Goal: Task Accomplishment & Management: Use online tool/utility

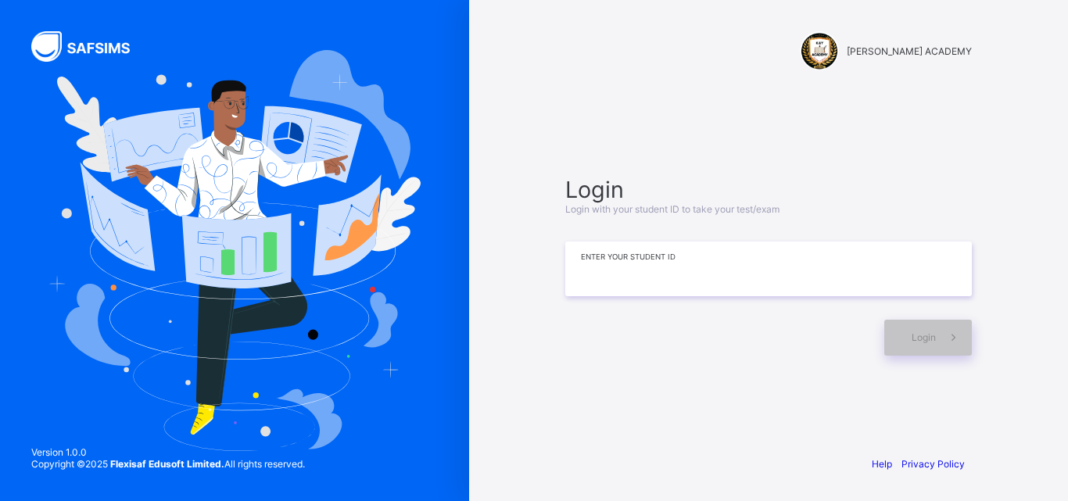
click at [703, 279] on input at bounding box center [768, 269] width 407 height 55
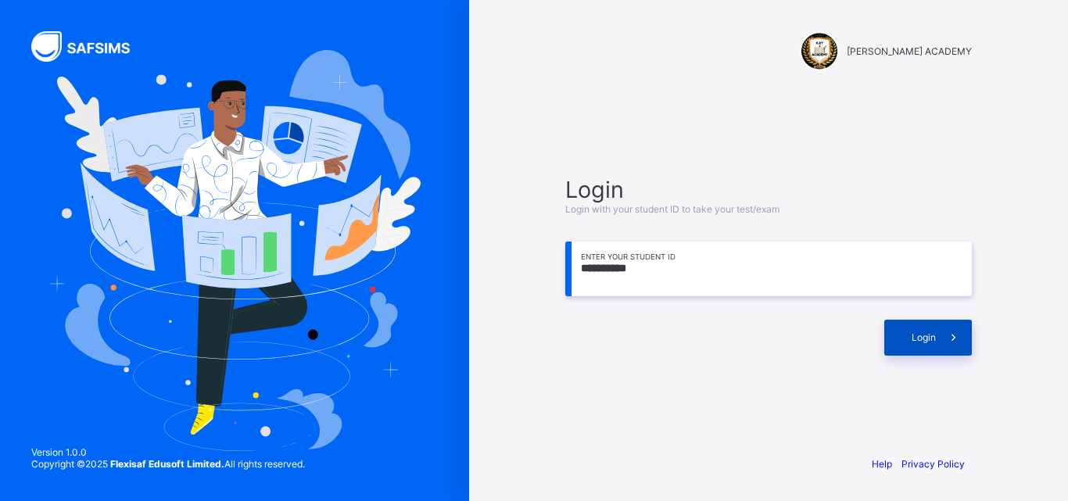
type input "**********"
click at [935, 339] on span "Login" at bounding box center [924, 337] width 24 height 12
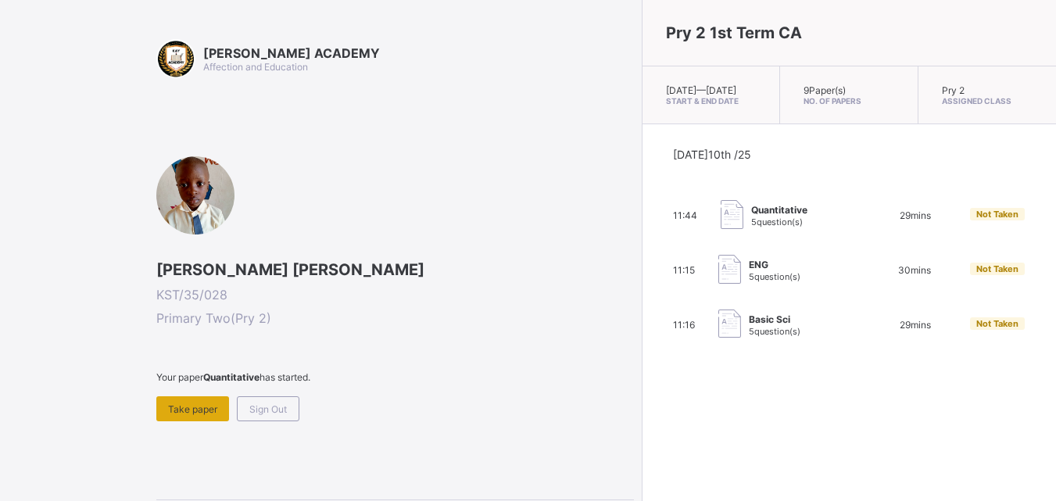
click at [184, 405] on span "Take paper" at bounding box center [192, 409] width 49 height 12
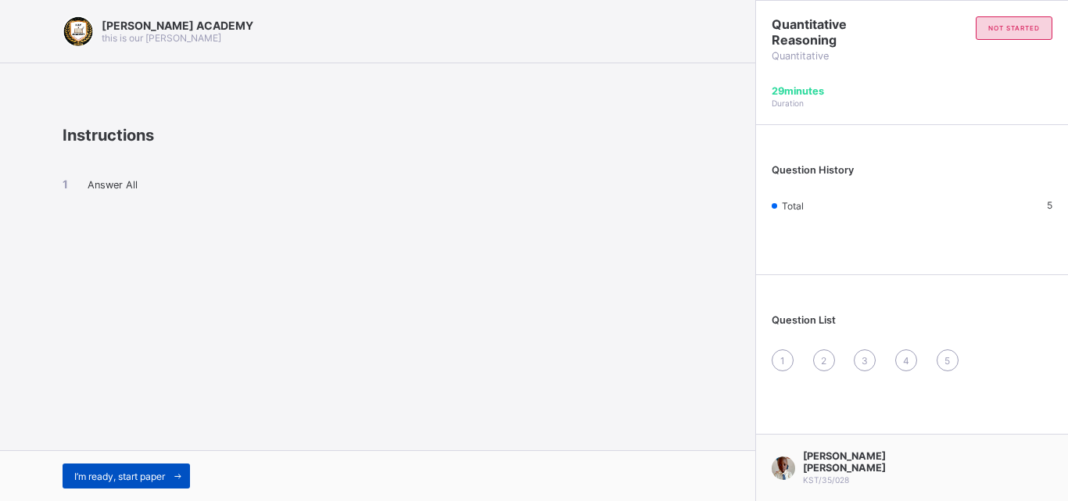
click at [141, 467] on div "I’m ready, start paper" at bounding box center [126, 476] width 127 height 25
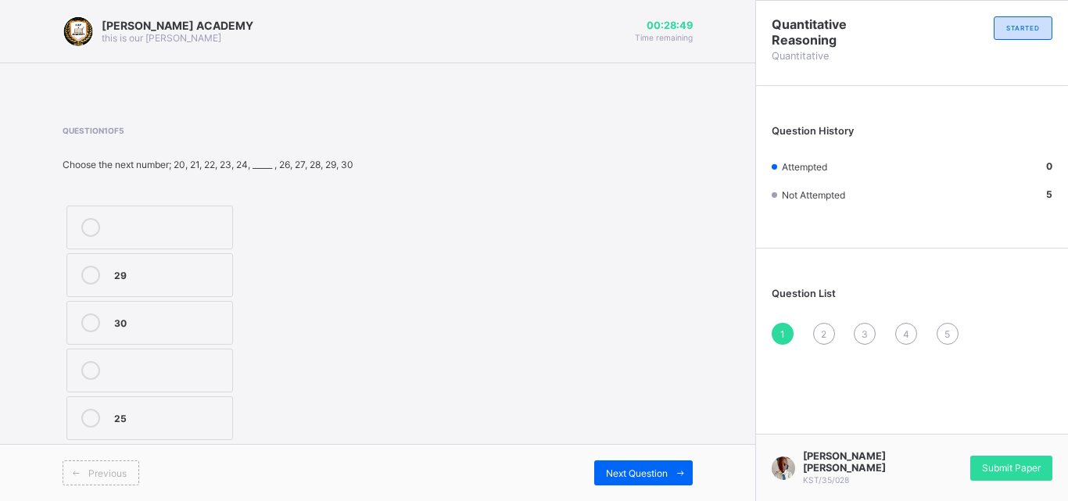
click at [147, 403] on label "25" at bounding box center [149, 418] width 167 height 44
click at [616, 476] on span "Next Question" at bounding box center [637, 473] width 62 height 12
click at [202, 360] on label "104" at bounding box center [156, 371] width 181 height 44
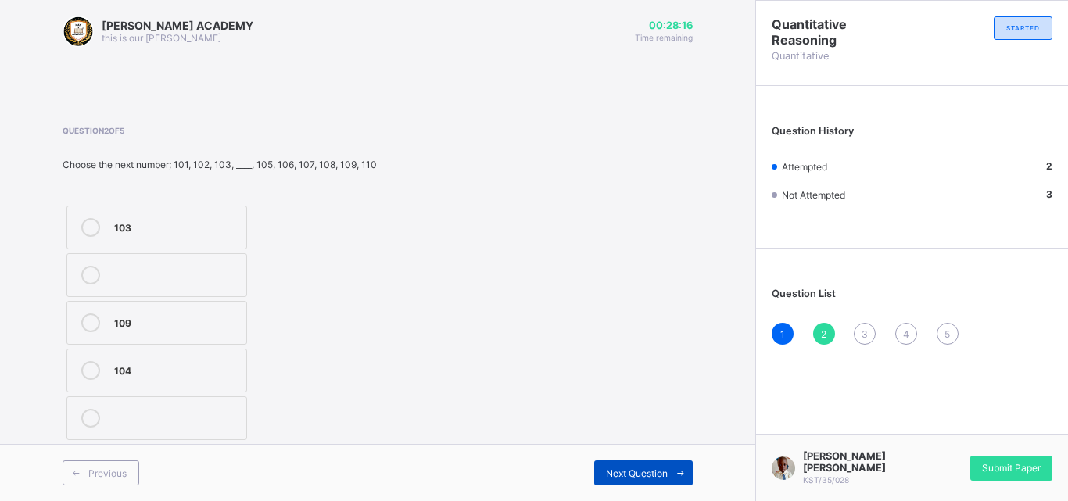
click at [667, 468] on span "Next Question" at bounding box center [637, 473] width 62 height 12
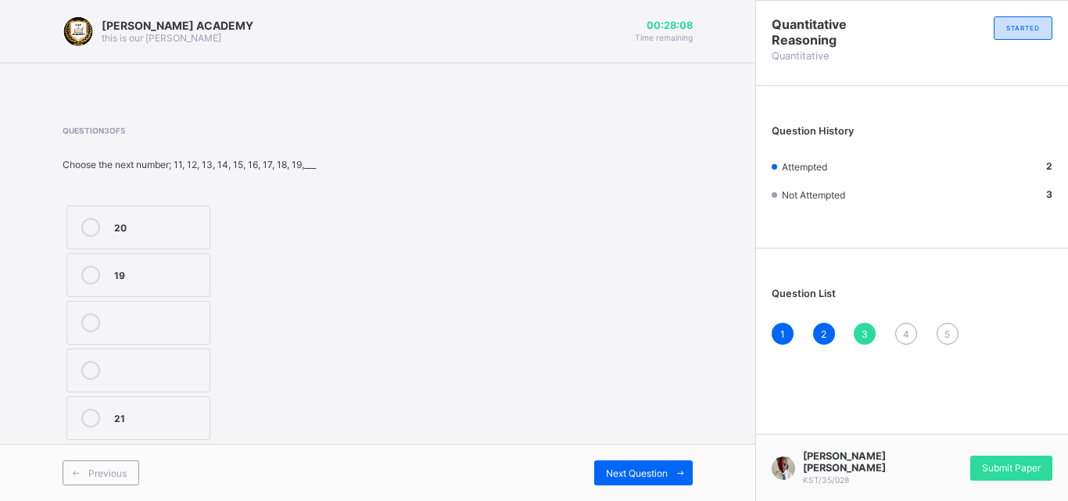
click at [170, 217] on label "20" at bounding box center [138, 228] width 144 height 44
click at [656, 467] on span "Next Question" at bounding box center [637, 473] width 62 height 12
click at [115, 226] on div "209" at bounding box center [180, 226] width 133 height 16
click at [616, 466] on div "Next Question" at bounding box center [643, 472] width 99 height 25
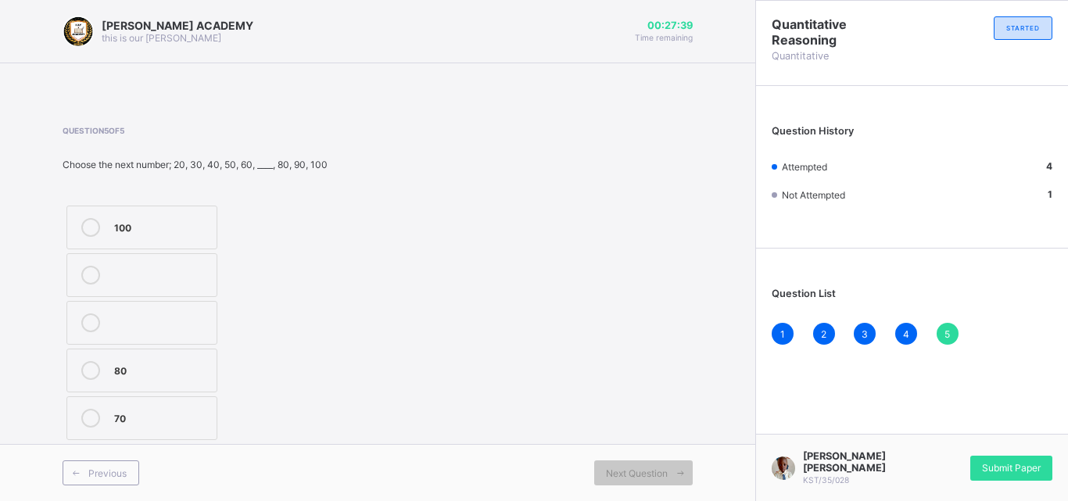
click at [184, 400] on label "70" at bounding box center [141, 418] width 151 height 44
click at [989, 474] on span "Submit Paper" at bounding box center [1011, 468] width 59 height 12
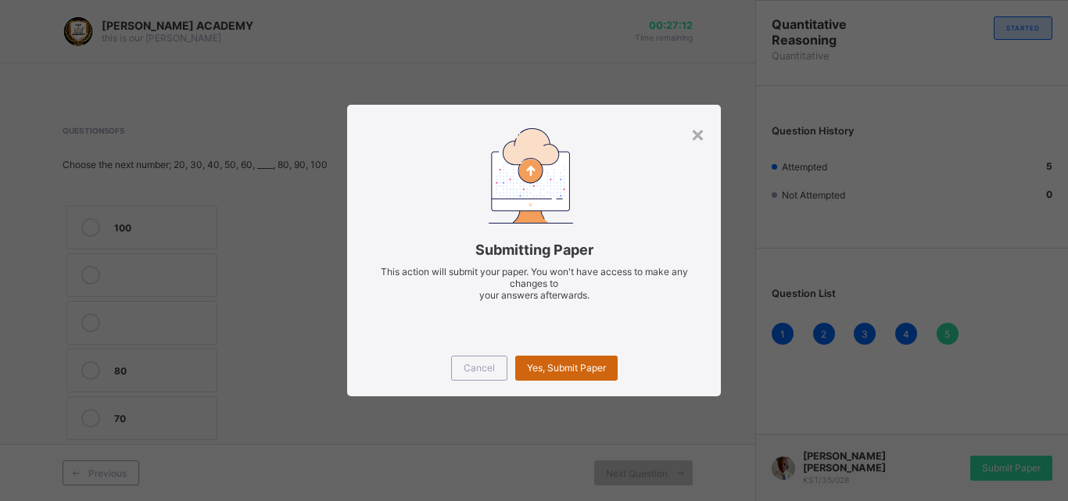
click at [559, 364] on span "Yes, Submit Paper" at bounding box center [566, 368] width 79 height 12
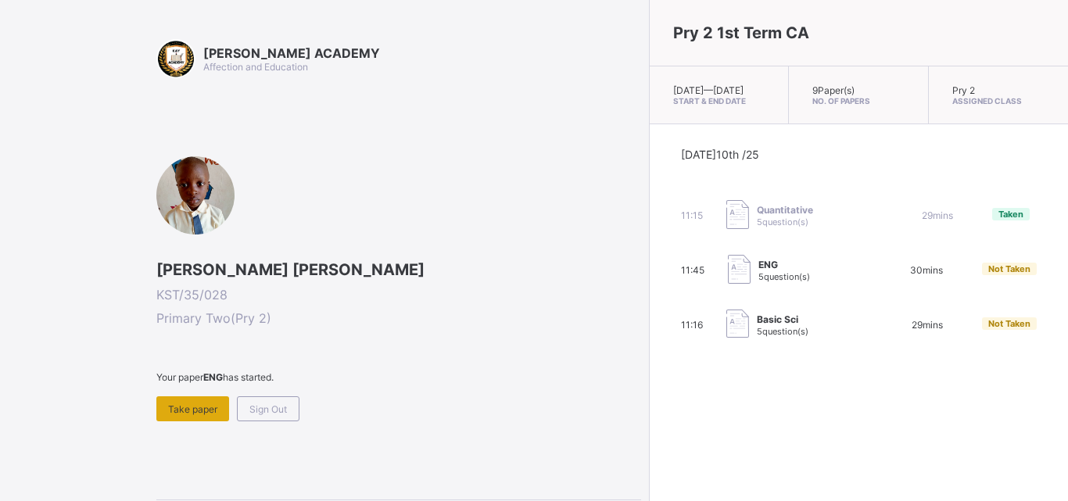
click at [188, 413] on span "Take paper" at bounding box center [192, 409] width 49 height 12
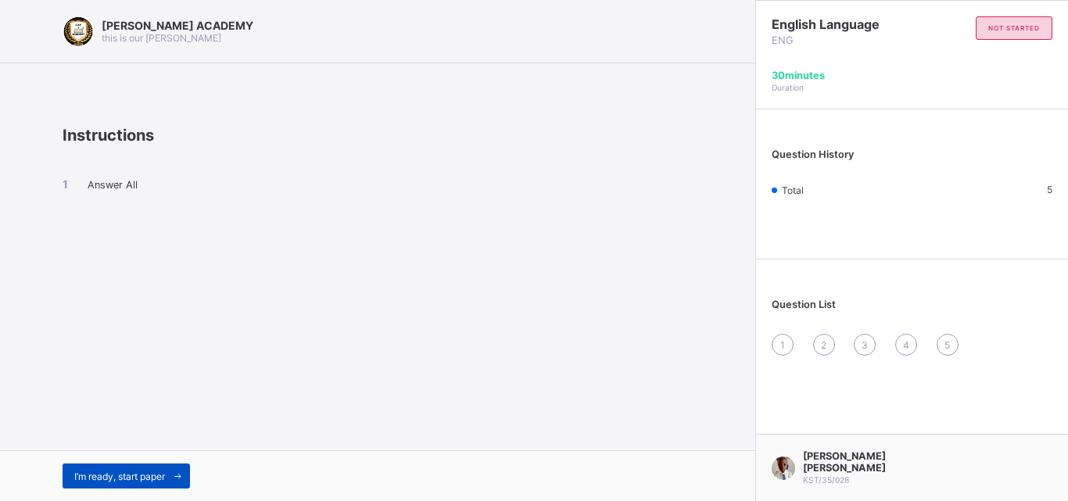
click at [155, 482] on span "I’m ready, start paper" at bounding box center [119, 477] width 91 height 12
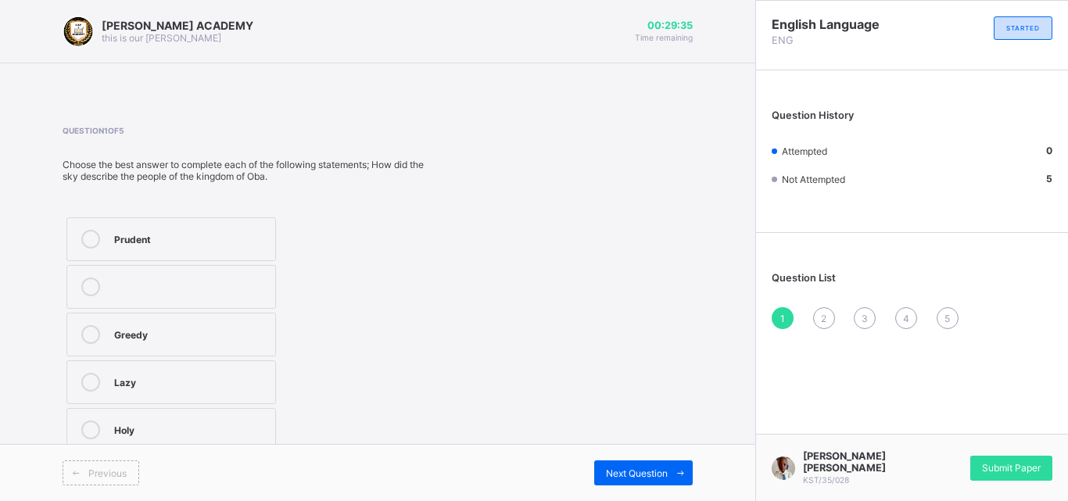
click at [170, 331] on div "Greedy" at bounding box center [190, 333] width 153 height 16
click at [629, 467] on span "Next Question" at bounding box center [637, 473] width 62 height 12
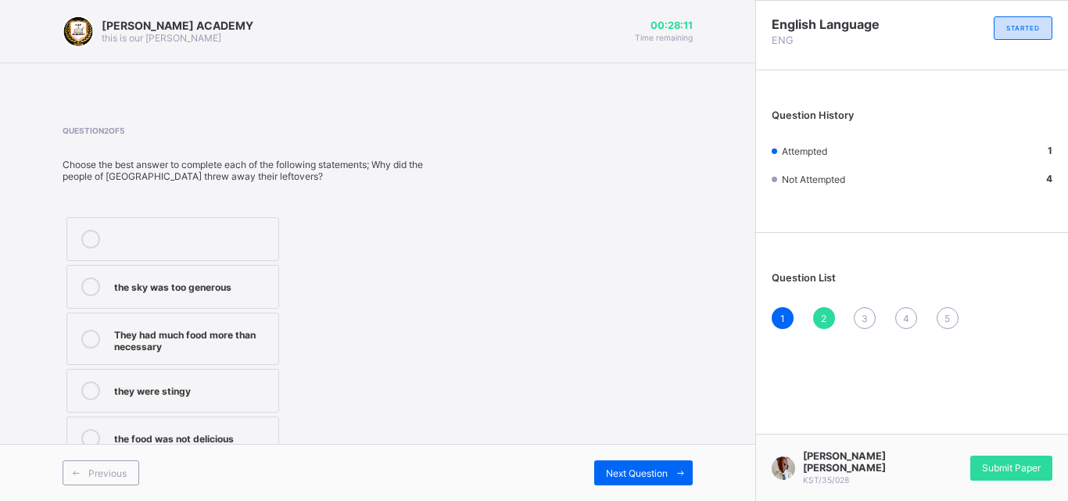
click at [248, 281] on div "the sky was too generous" at bounding box center [192, 286] width 156 height 16
click at [623, 468] on span "Next Question" at bounding box center [637, 473] width 62 height 12
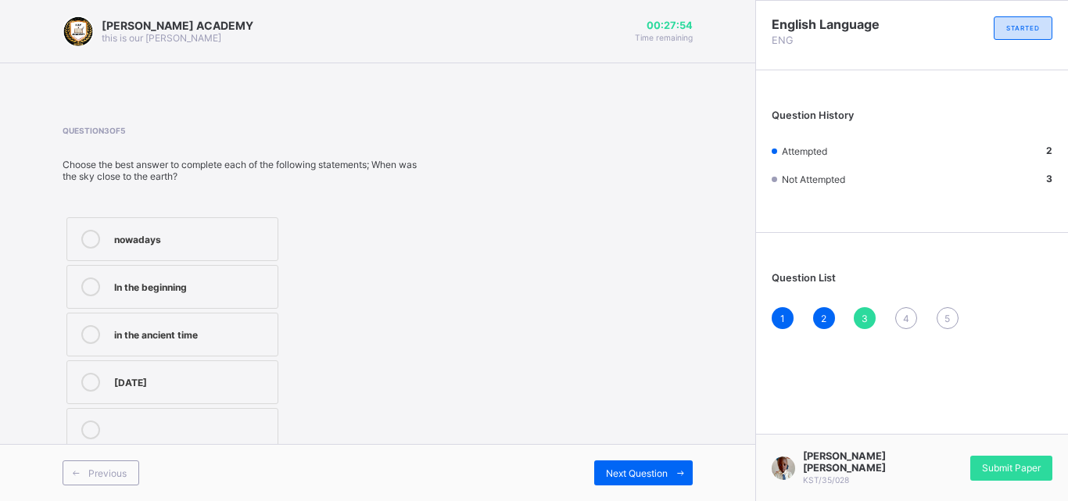
click at [262, 288] on div "In the beginning" at bounding box center [192, 286] width 156 height 16
click at [662, 471] on span "Next Question" at bounding box center [637, 473] width 62 height 12
click at [235, 428] on div "Sad" at bounding box center [192, 429] width 156 height 16
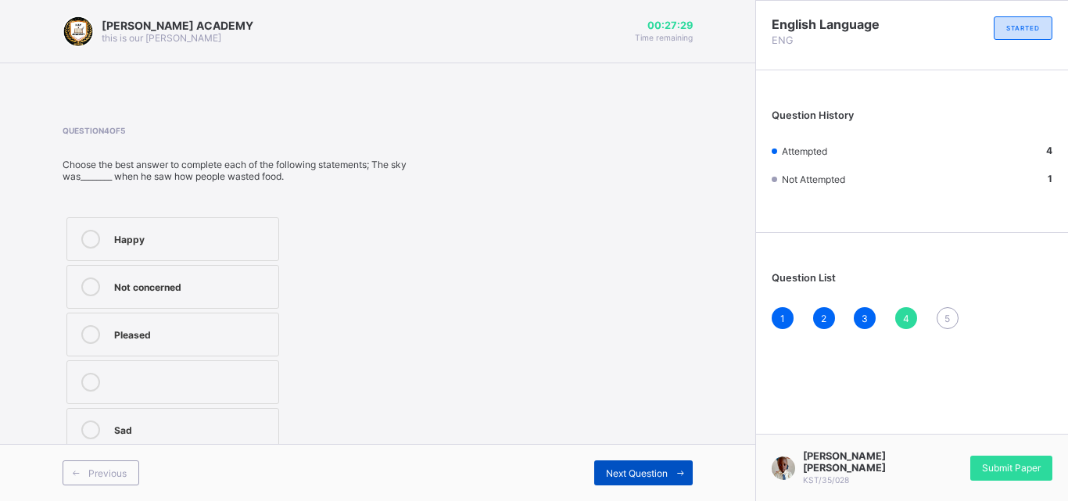
click at [663, 468] on span "Next Question" at bounding box center [637, 473] width 62 height 12
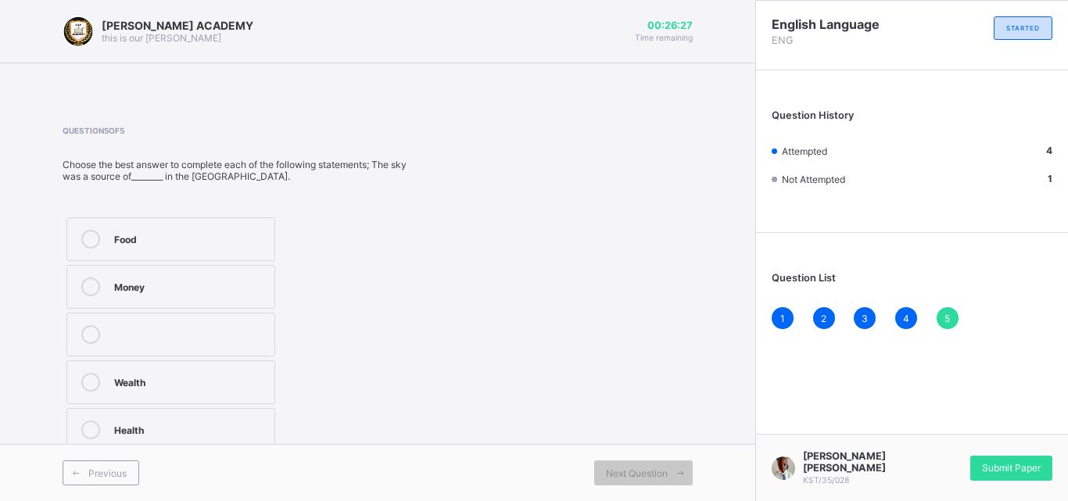
click at [249, 233] on div "Food" at bounding box center [190, 238] width 152 height 16
click at [1003, 463] on div "Submit Paper" at bounding box center [1011, 468] width 82 height 25
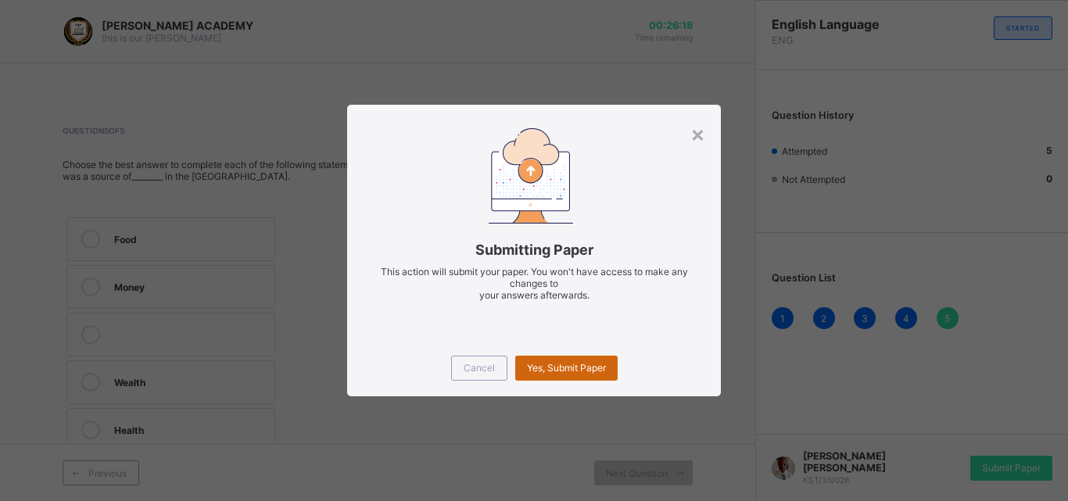
click at [556, 366] on span "Yes, Submit Paper" at bounding box center [566, 368] width 79 height 12
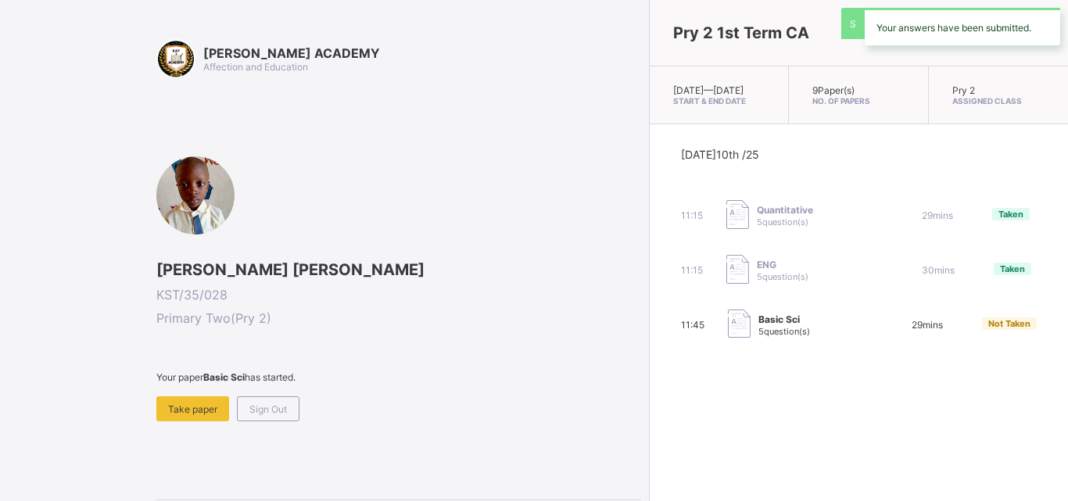
click at [650, 364] on div "[DATE] 10th /25 11:15 Quantitative 5 question(s) 29 mins Taken 11:15 ENG 5 ques…" at bounding box center [859, 243] width 418 height 239
click at [194, 395] on span at bounding box center [398, 389] width 485 height 13
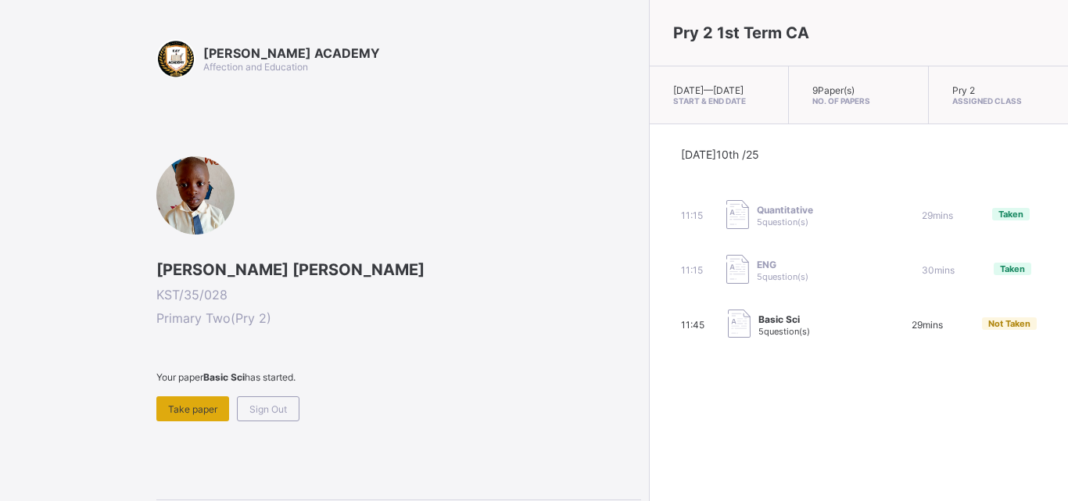
click at [195, 407] on span "Take paper" at bounding box center [192, 409] width 49 height 12
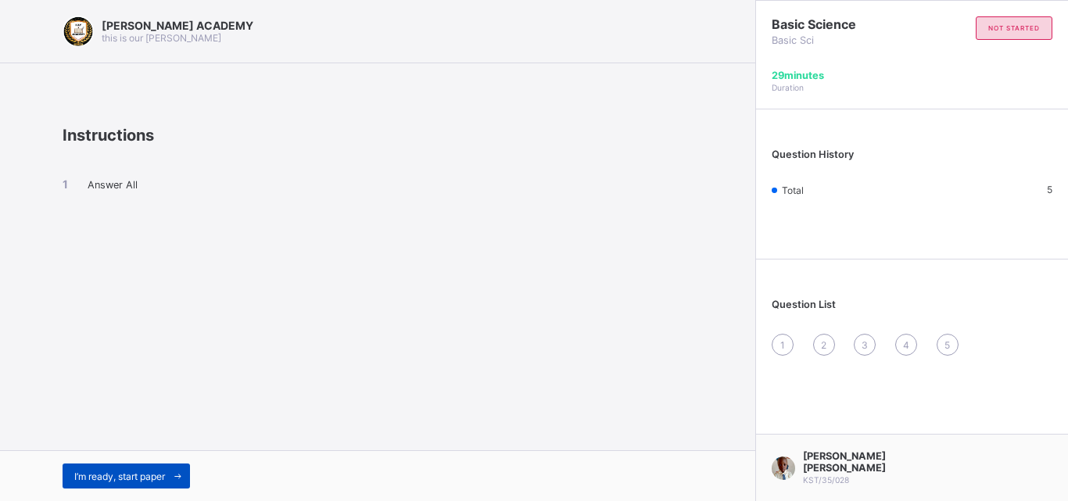
click at [134, 465] on div "I’m ready, start paper" at bounding box center [126, 476] width 127 height 25
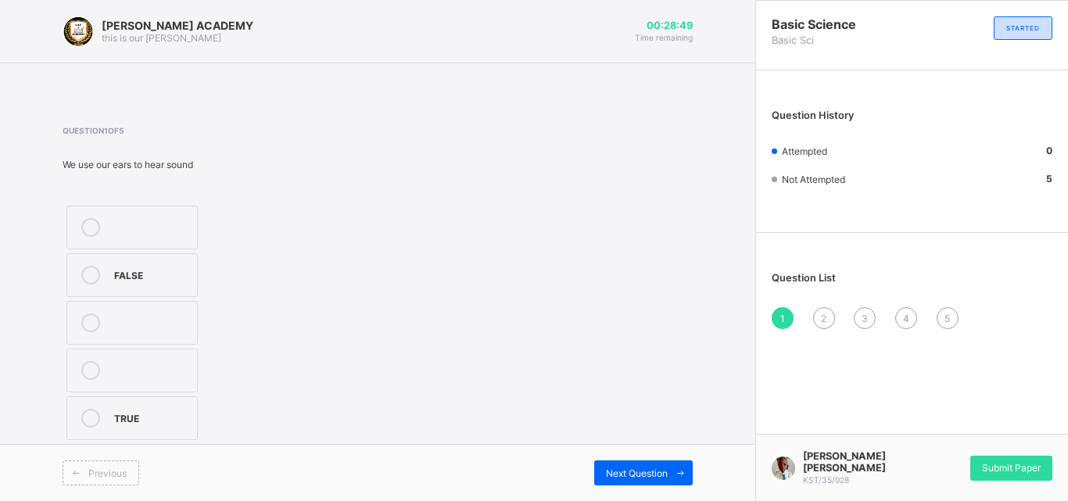
click at [168, 406] on label "TRUE" at bounding box center [131, 418] width 131 height 44
click at [637, 468] on span "Next Question" at bounding box center [637, 473] width 62 height 12
click at [175, 270] on div "Chalkboard" at bounding box center [151, 274] width 75 height 16
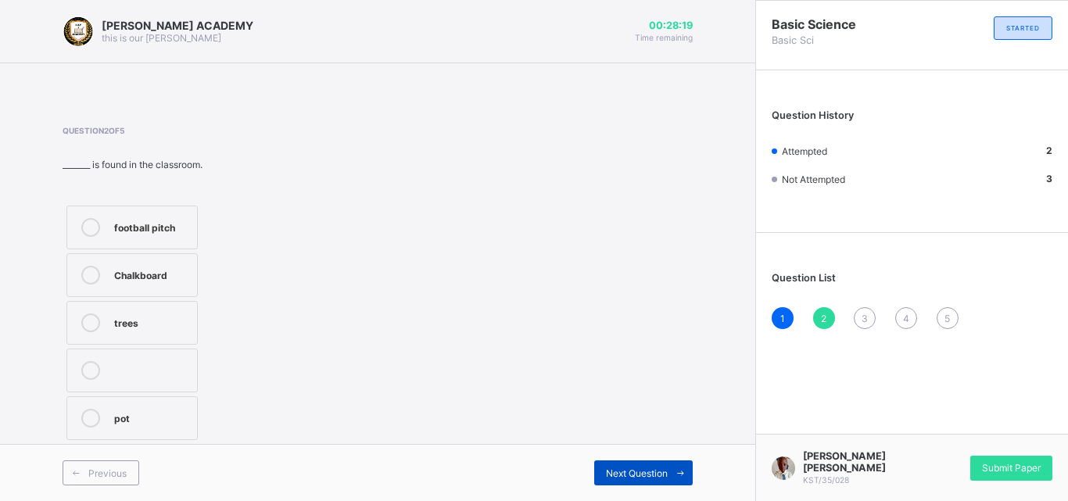
click at [614, 467] on span "Next Question" at bounding box center [637, 473] width 62 height 12
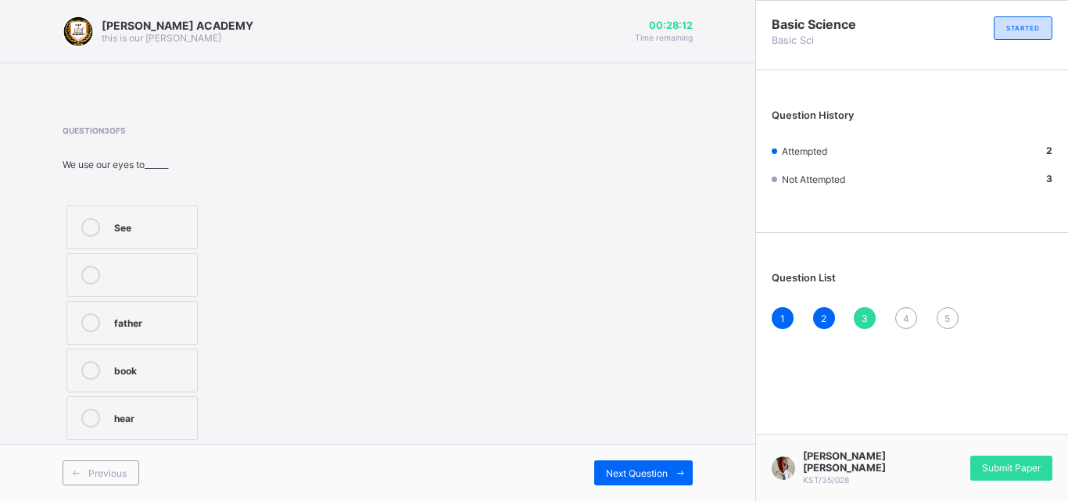
click at [170, 240] on label "See" at bounding box center [131, 228] width 131 height 44
click at [637, 467] on span "Next Question" at bounding box center [637, 473] width 62 height 12
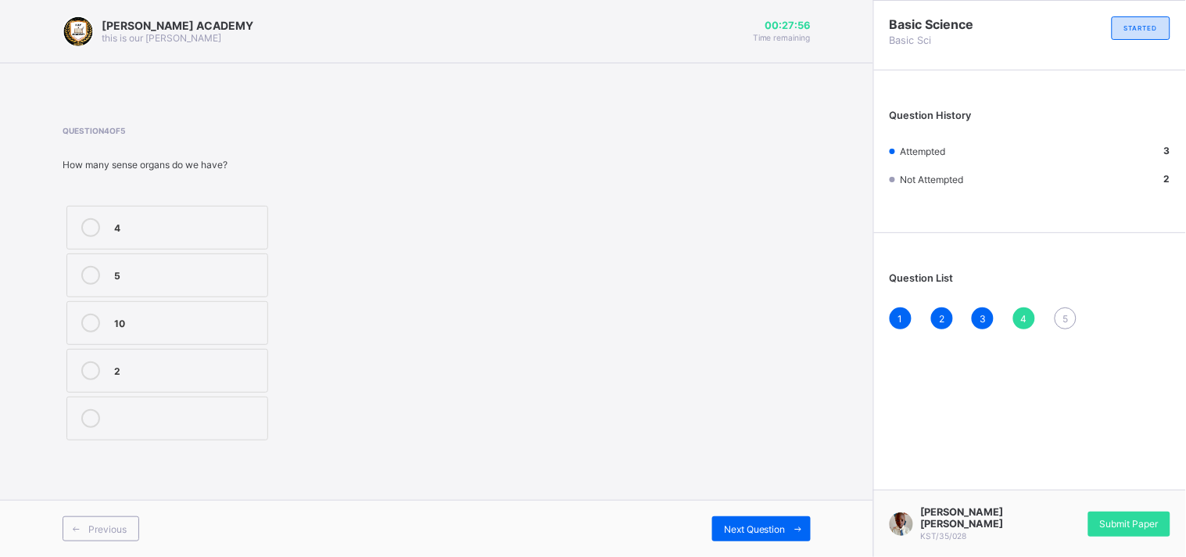
click at [231, 275] on div "5" at bounding box center [186, 274] width 145 height 16
click at [776, 500] on div "Next Question" at bounding box center [761, 528] width 99 height 25
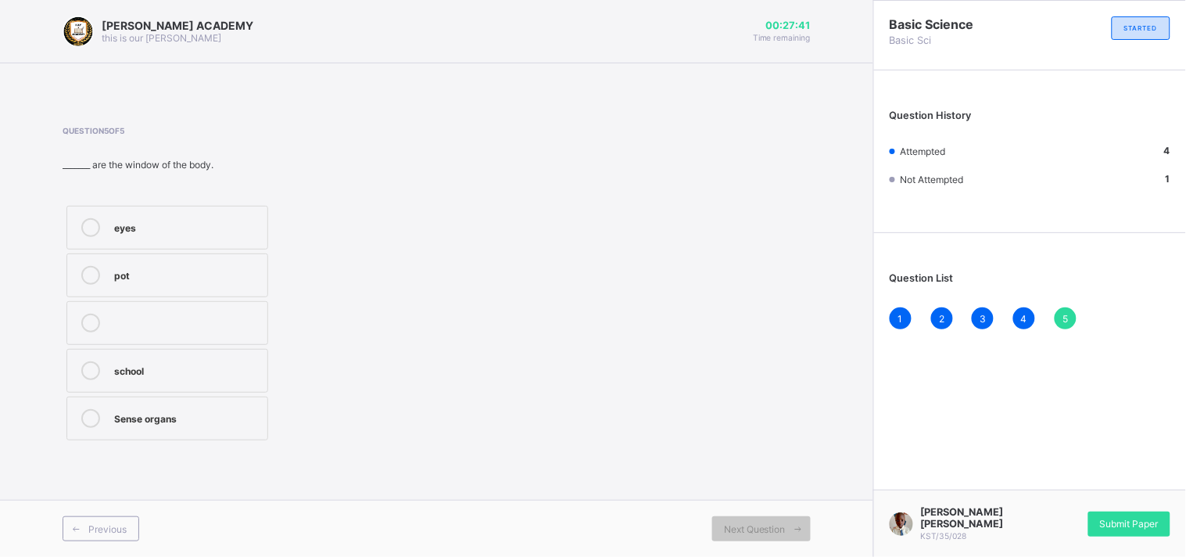
click at [246, 424] on div "Sense organs" at bounding box center [186, 418] width 145 height 19
click at [1067, 500] on div "Submit Paper" at bounding box center [1129, 523] width 82 height 25
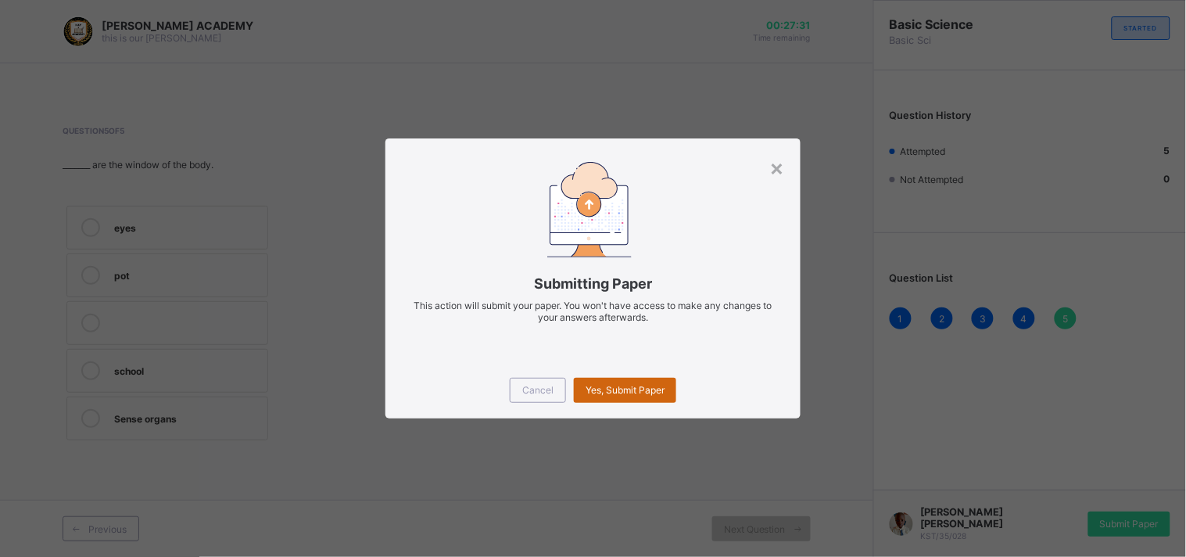
click at [627, 378] on div "Yes, Submit Paper" at bounding box center [625, 390] width 102 height 25
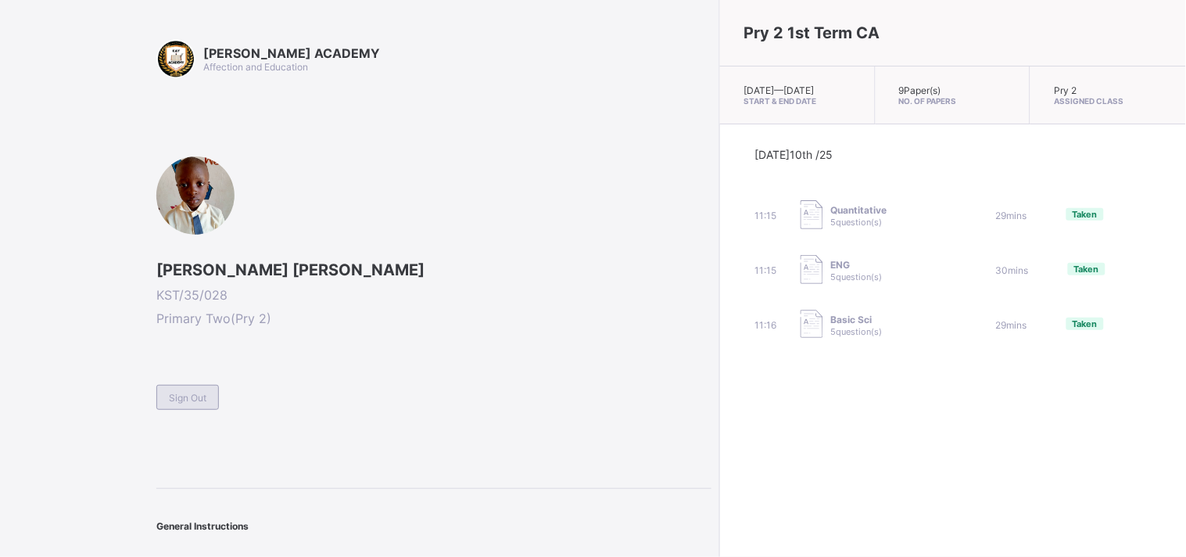
click at [182, 385] on div "Sign Out" at bounding box center [187, 397] width 63 height 25
